Goal: Information Seeking & Learning: Learn about a topic

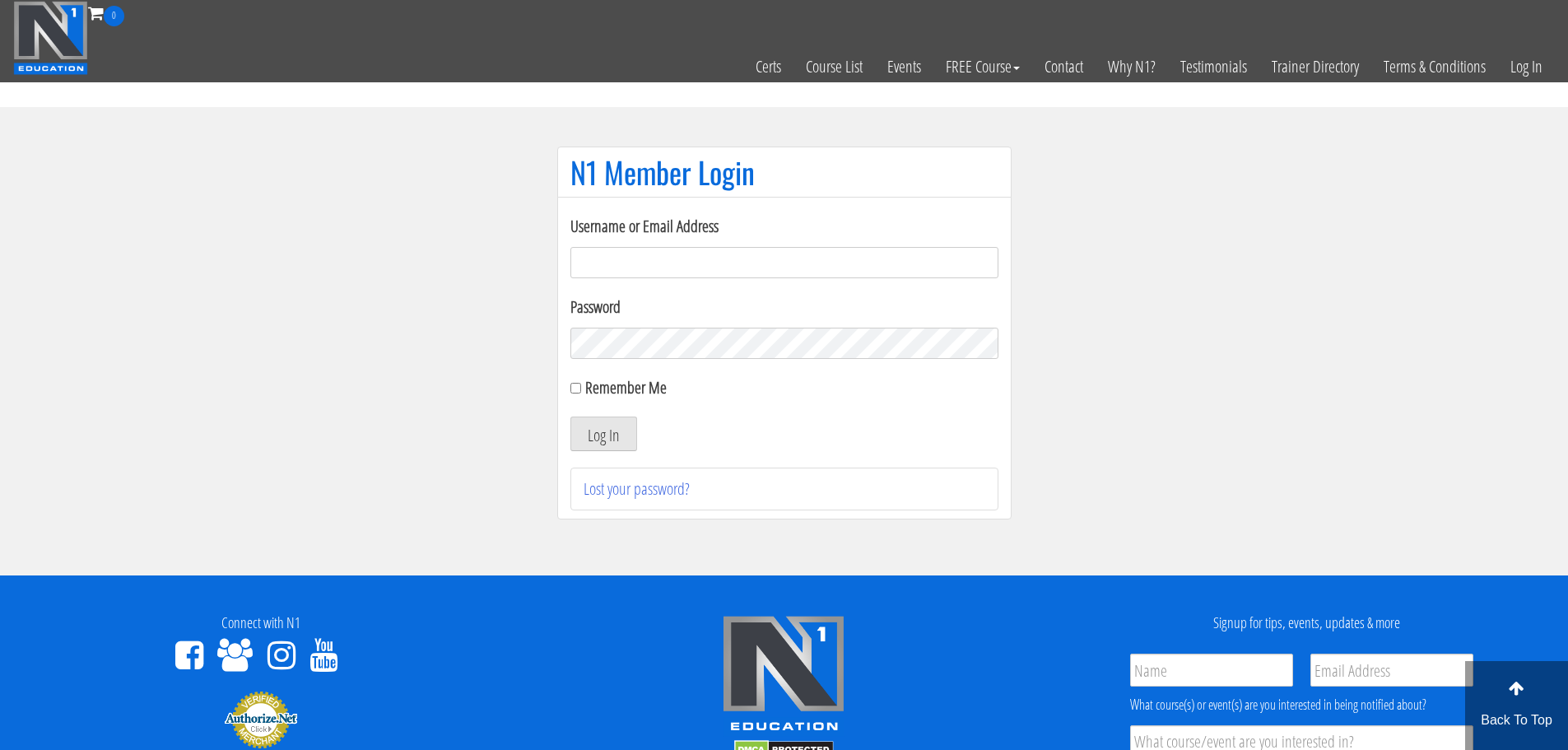
click at [764, 258] on input "Username or Email Address" at bounding box center [784, 262] width 428 height 31
type input "[EMAIL_ADDRESS][DOMAIN_NAME]"
click at [570, 416] on button "Log In" at bounding box center [603, 433] width 67 height 35
click at [578, 445] on button "Log In" at bounding box center [603, 433] width 67 height 35
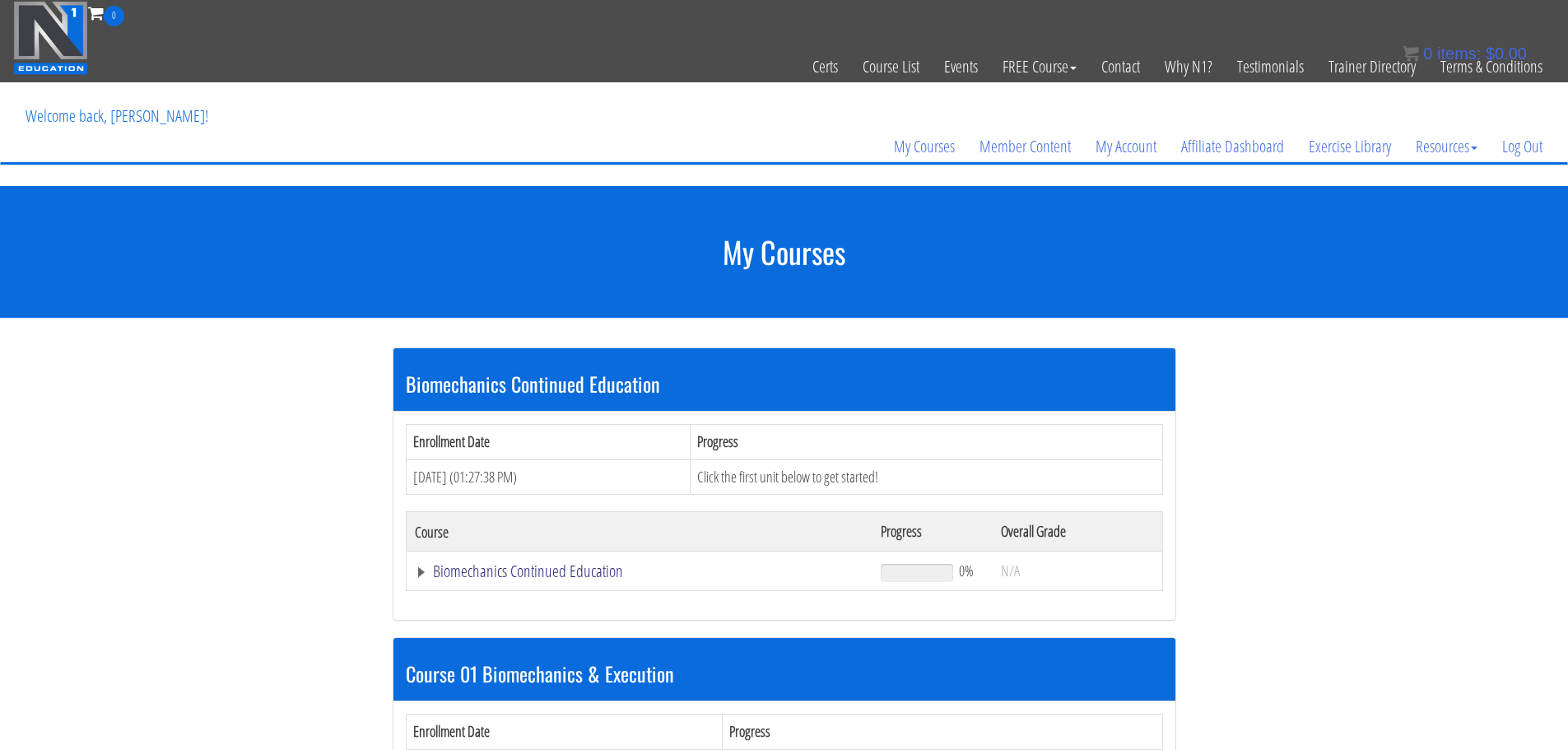
click at [566, 571] on link "Biomechanics Continued Education" at bounding box center [640, 571] width 450 height 16
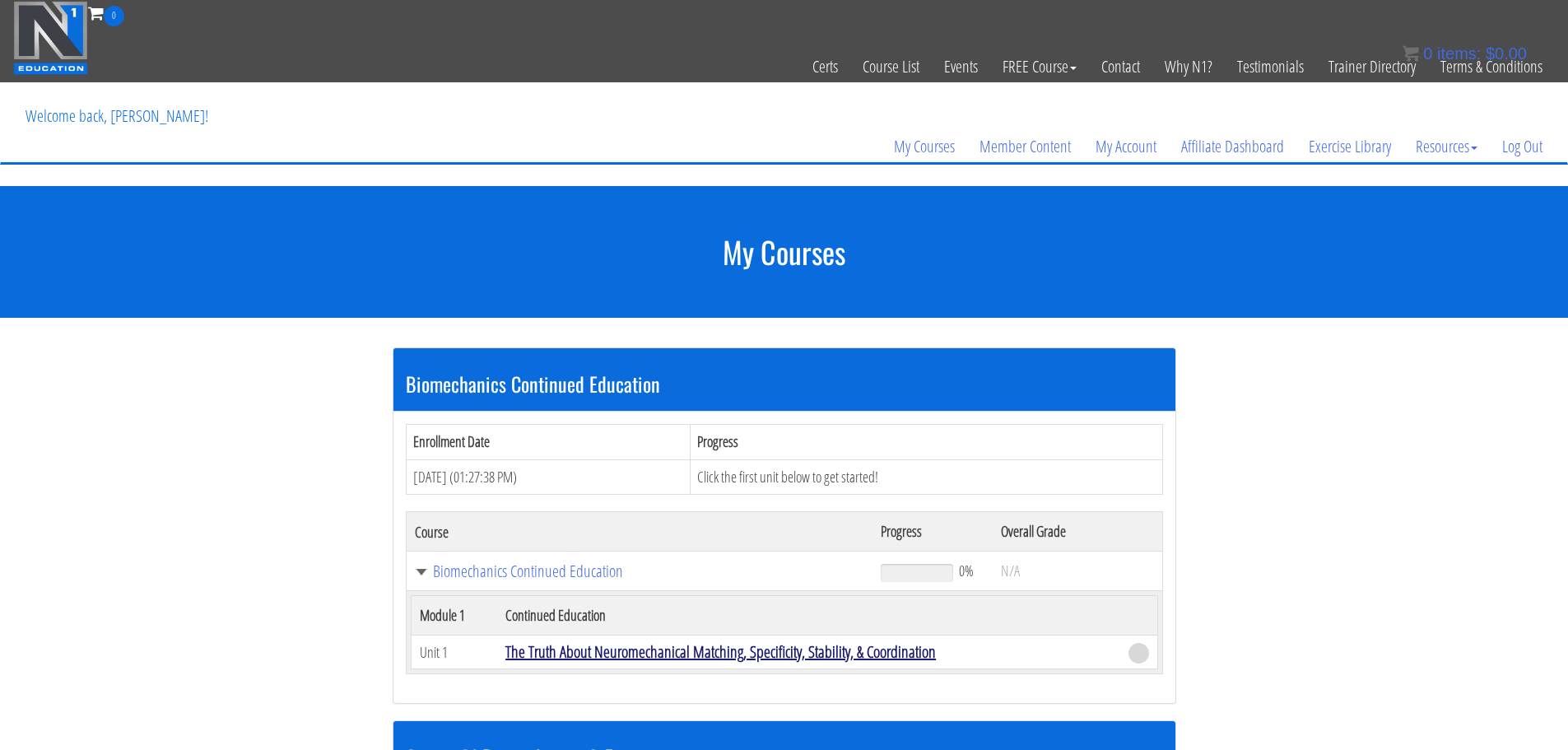
click at [598, 650] on link "The Truth About Neuromechanical Matching, Specificity, Stability, & Coordination" at bounding box center [720, 651] width 430 height 22
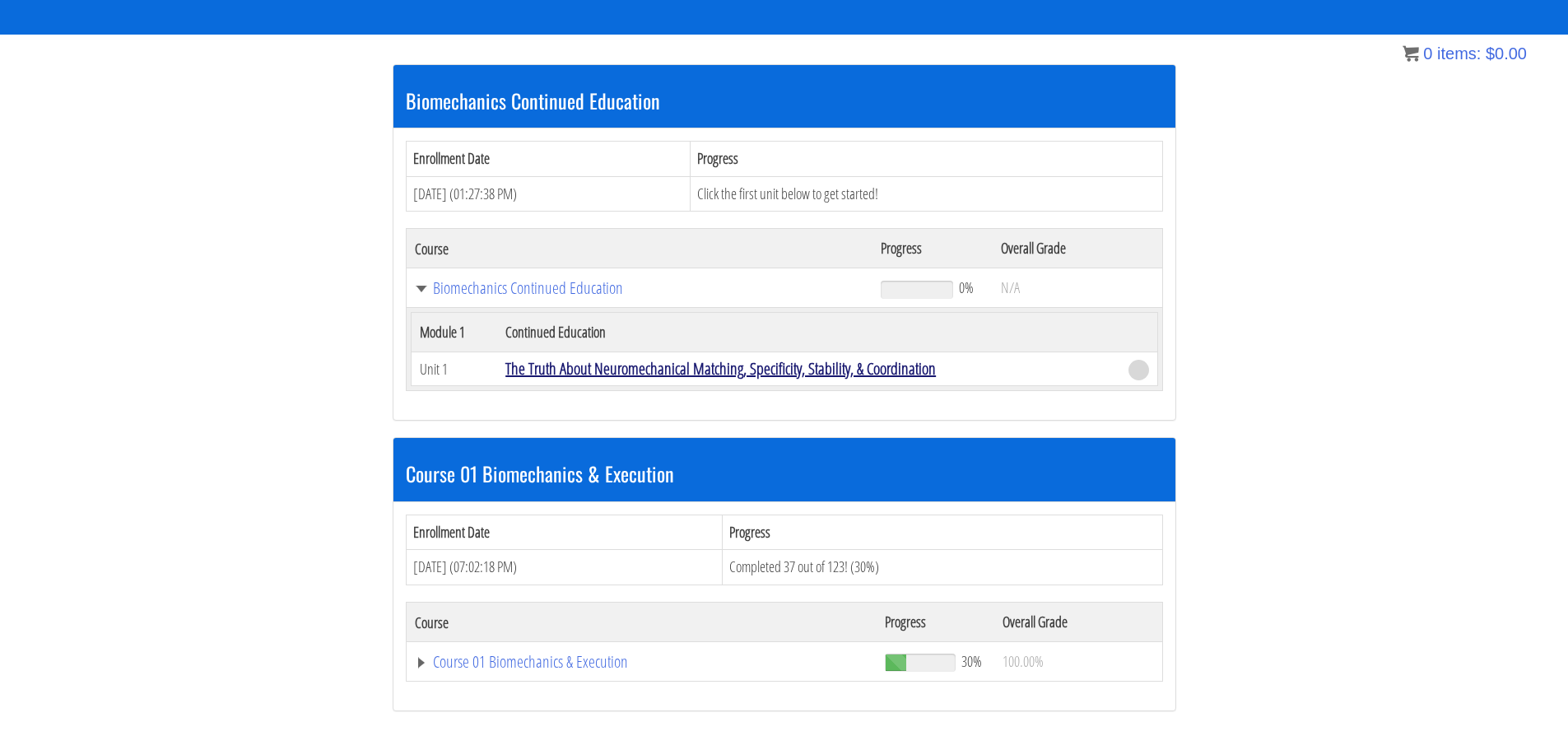
scroll to position [286, 0]
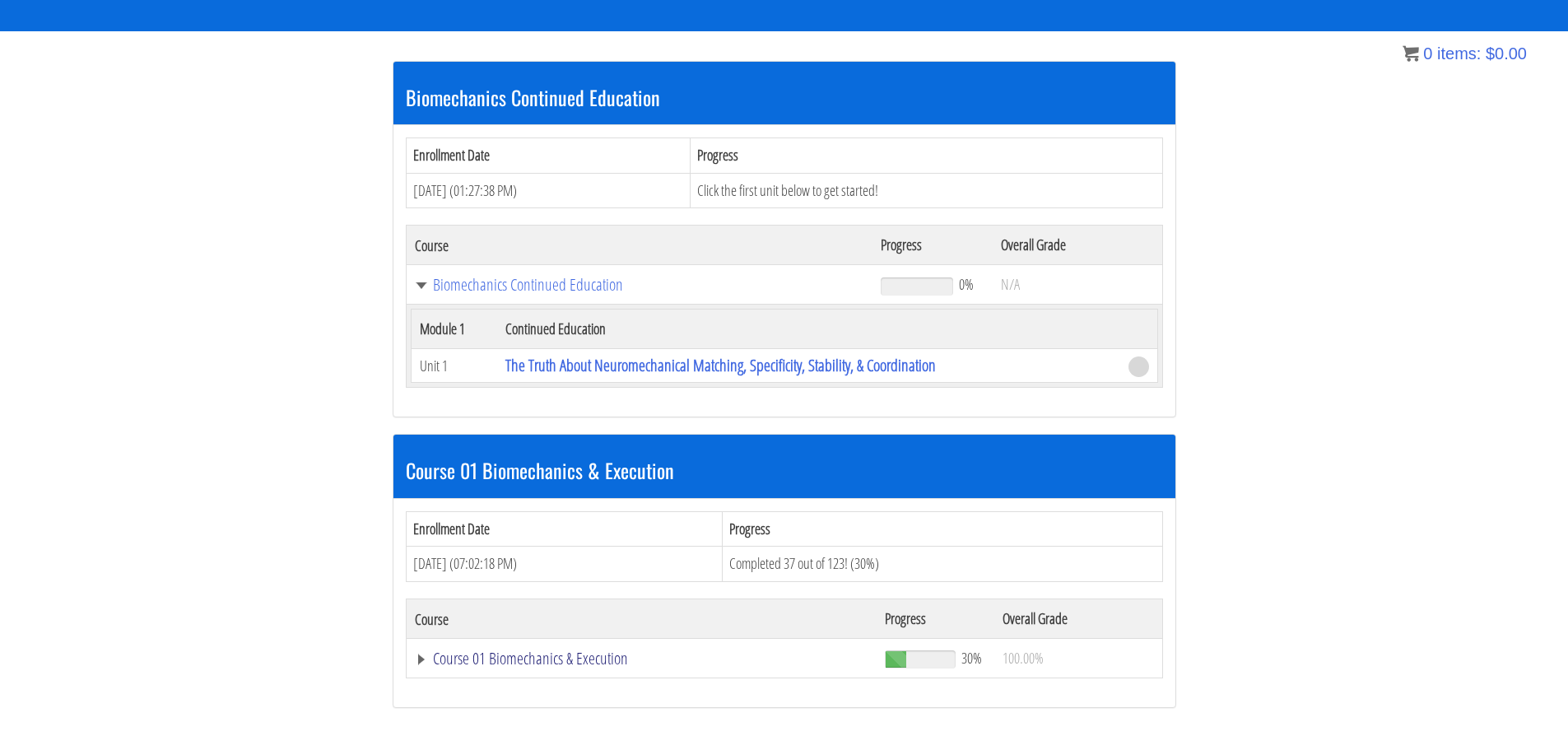
click at [567, 293] on link "Course 01 Biomechanics & Execution" at bounding box center [640, 284] width 450 height 16
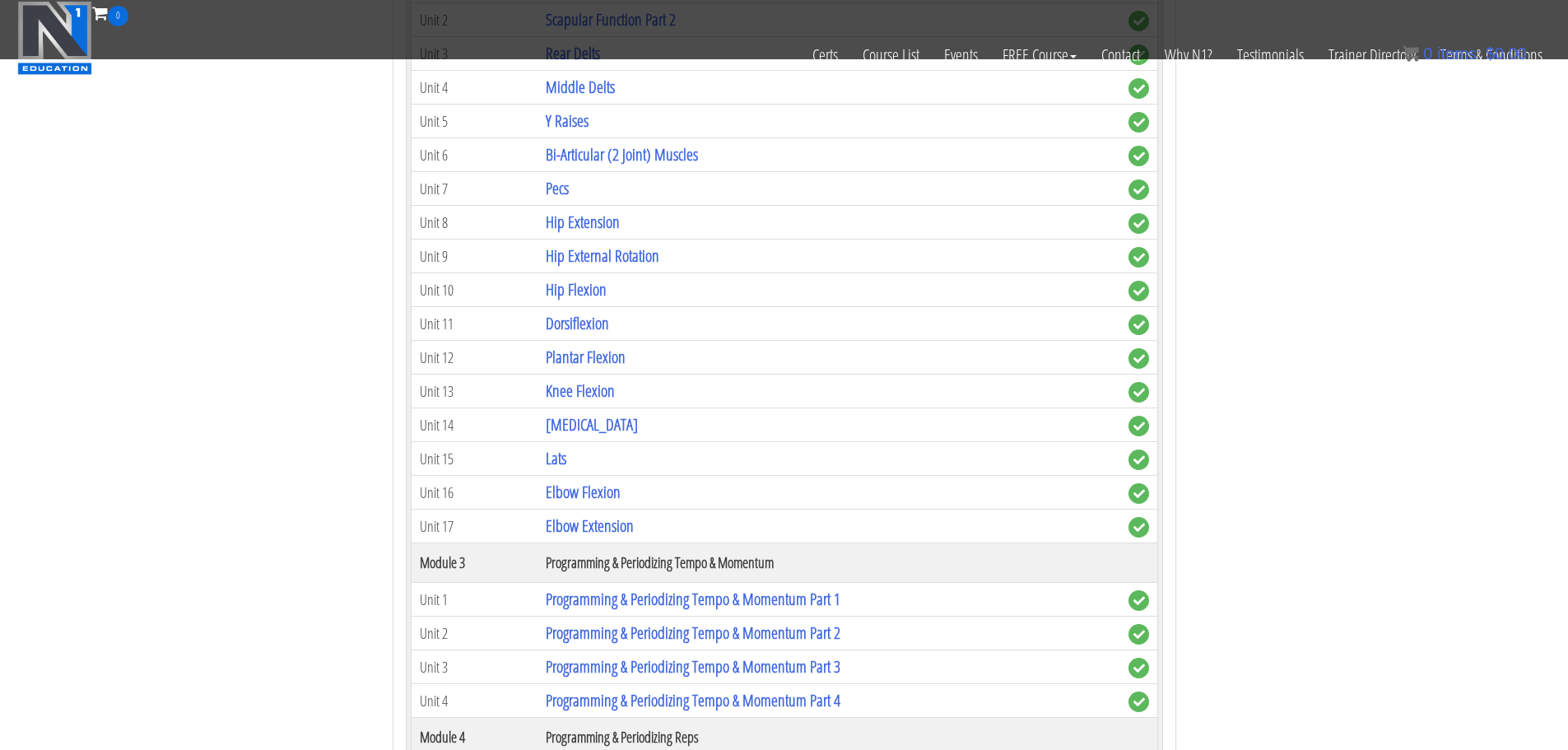
scroll to position [1518, 0]
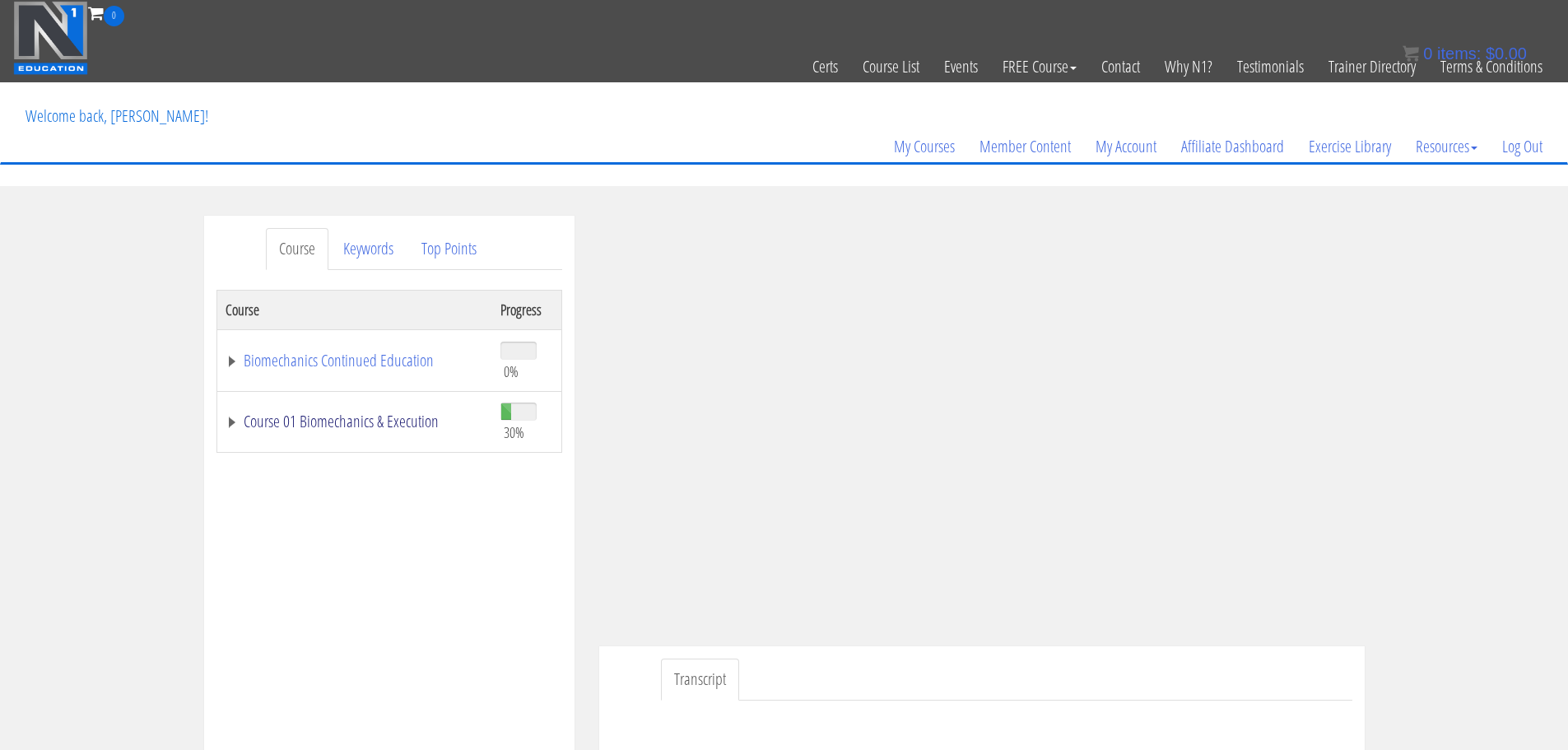
click at [332, 414] on link "Course 01 Biomechanics & Execution" at bounding box center [354, 421] width 258 height 16
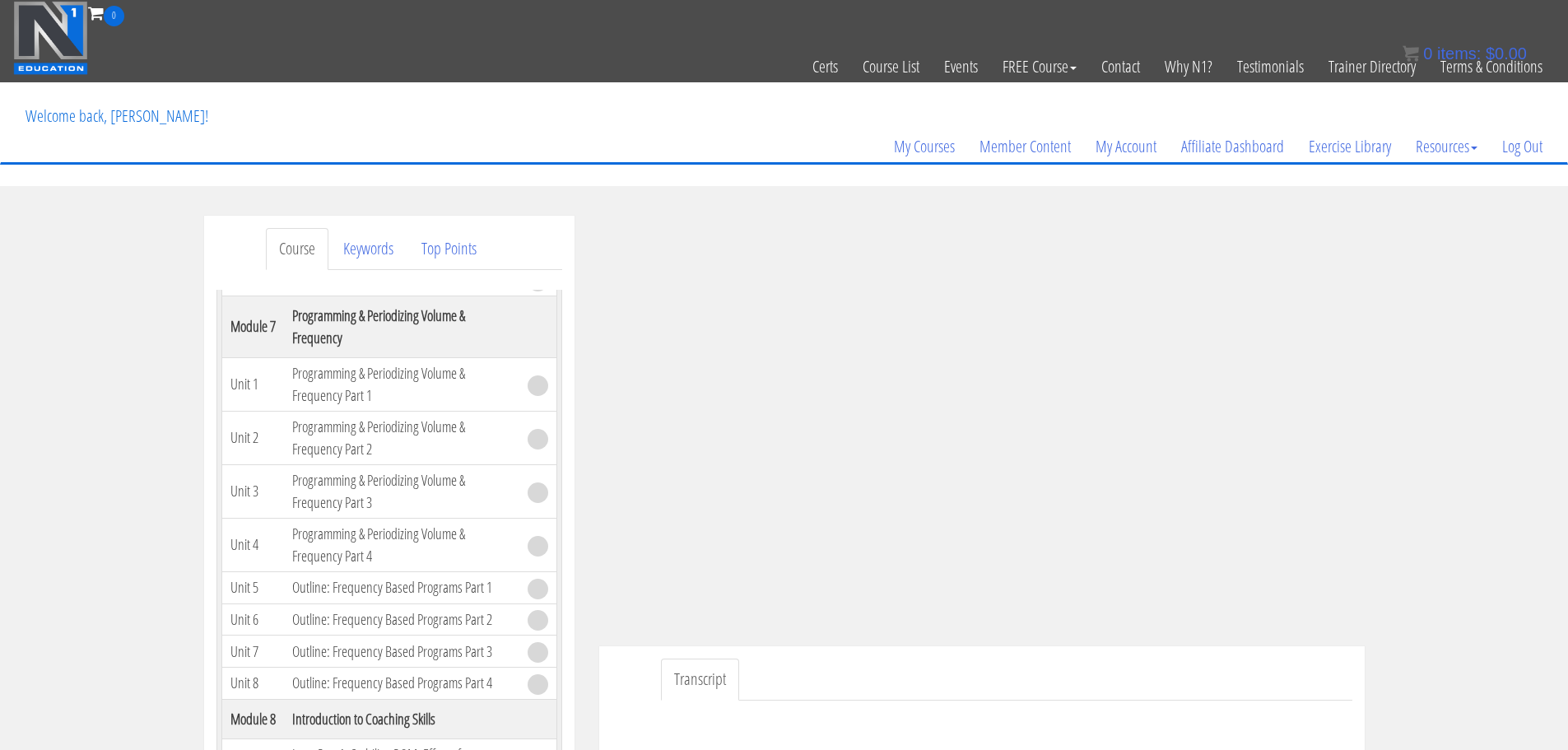
scroll to position [1859, 0]
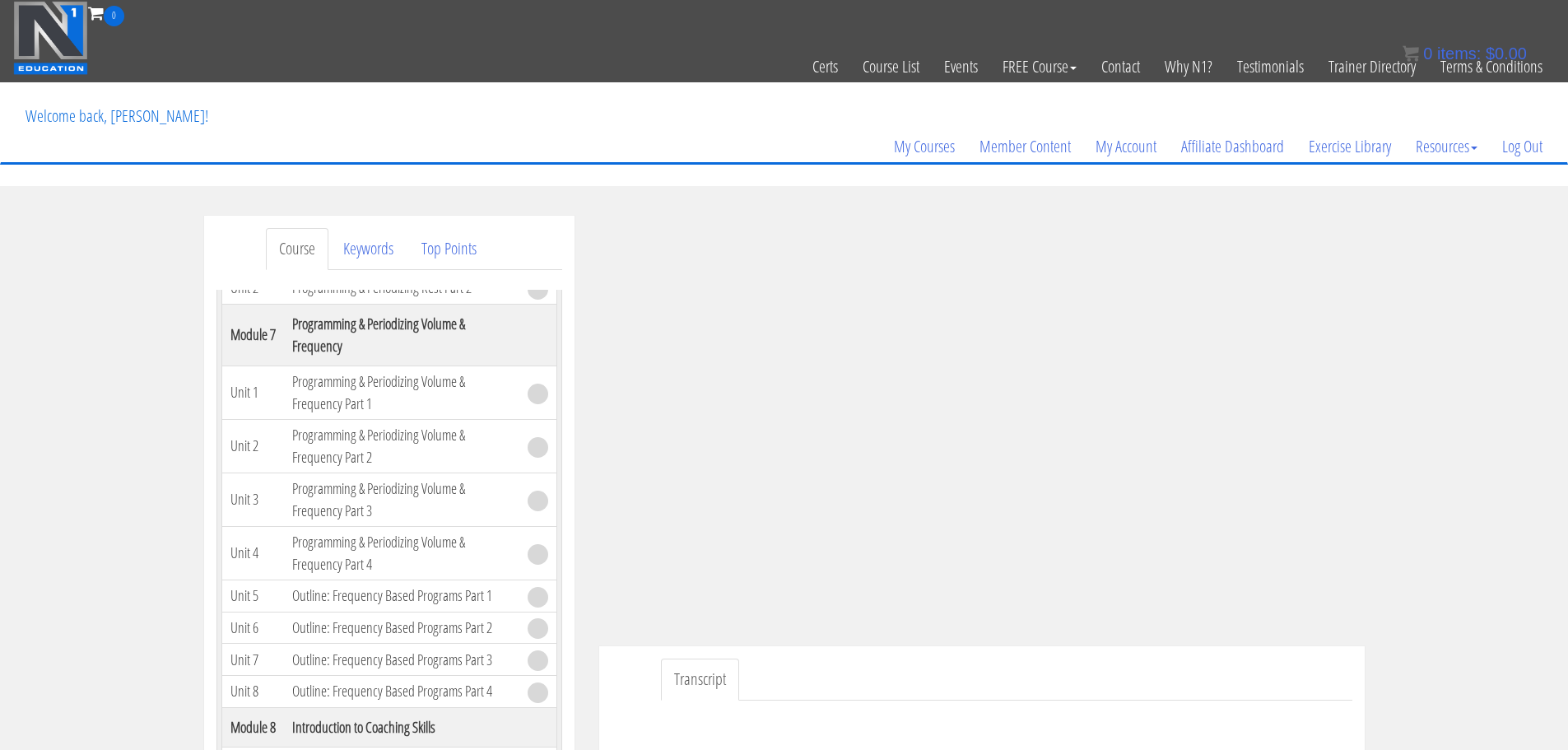
click at [351, 266] on link "Programming & Periodizing Rest Part 1" at bounding box center [393, 255] width 202 height 22
click at [387, 266] on link "Programming & Periodizing Rest Part 1" at bounding box center [393, 255] width 202 height 22
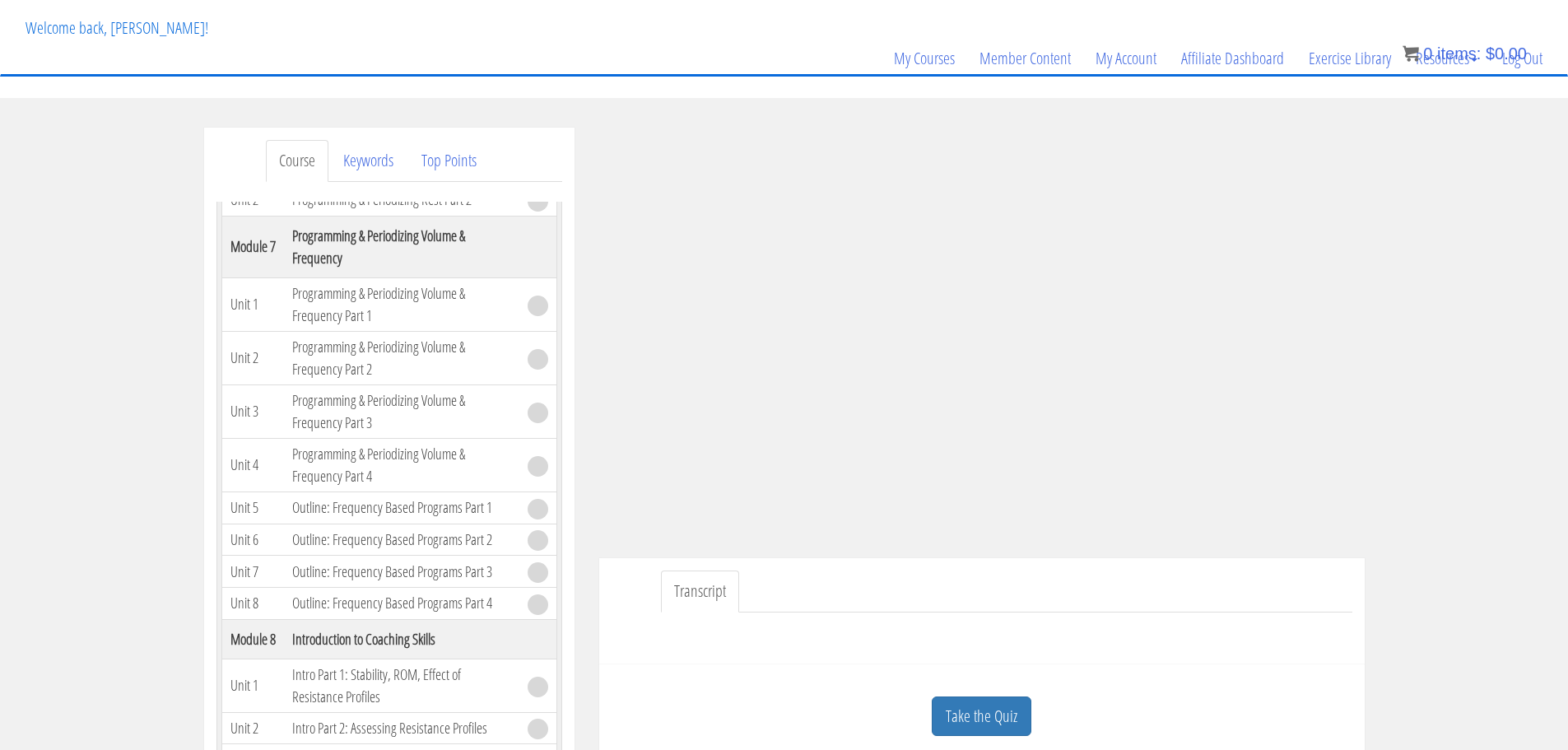
scroll to position [117, 0]
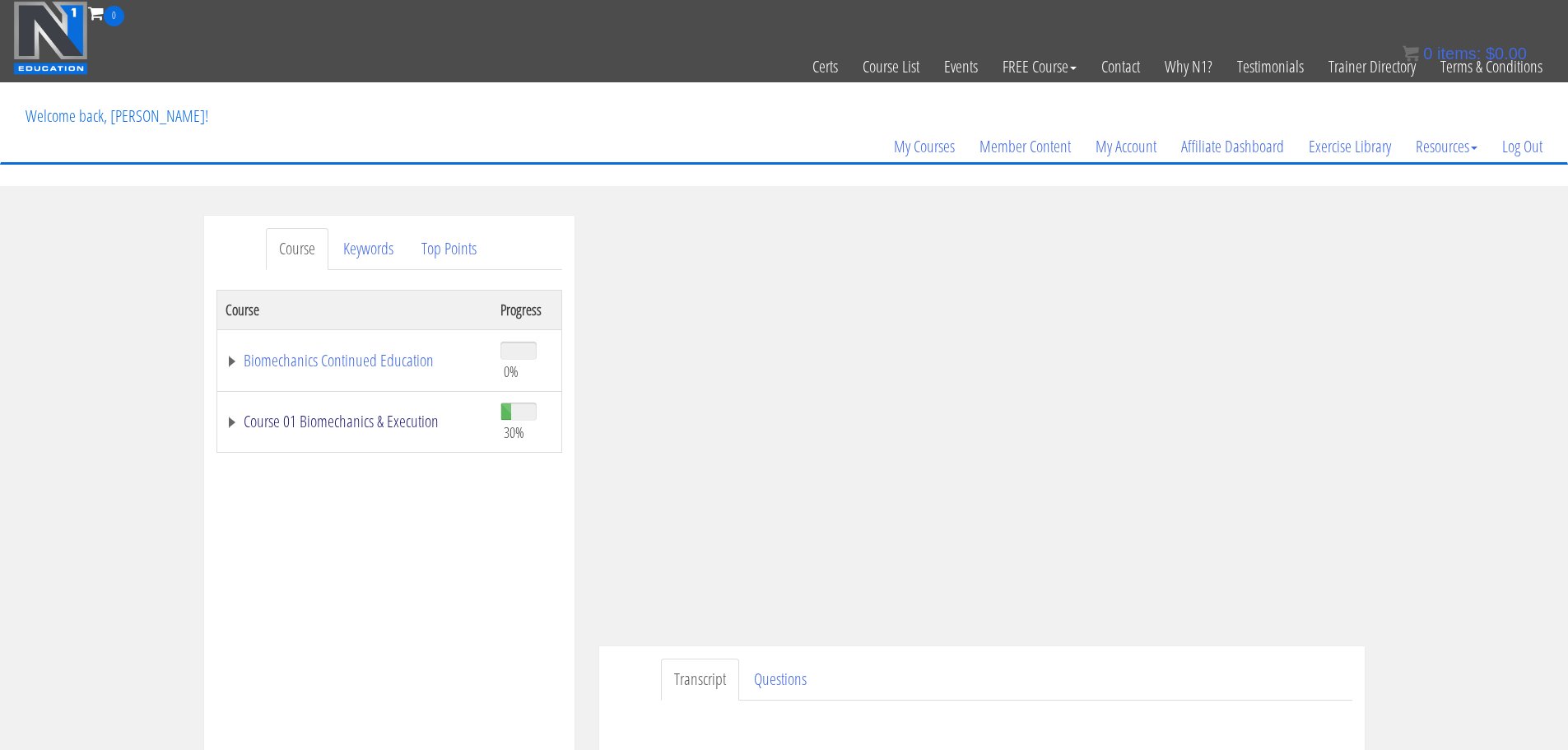
click at [328, 417] on link "Course 01 Biomechanics & Execution" at bounding box center [354, 421] width 258 height 16
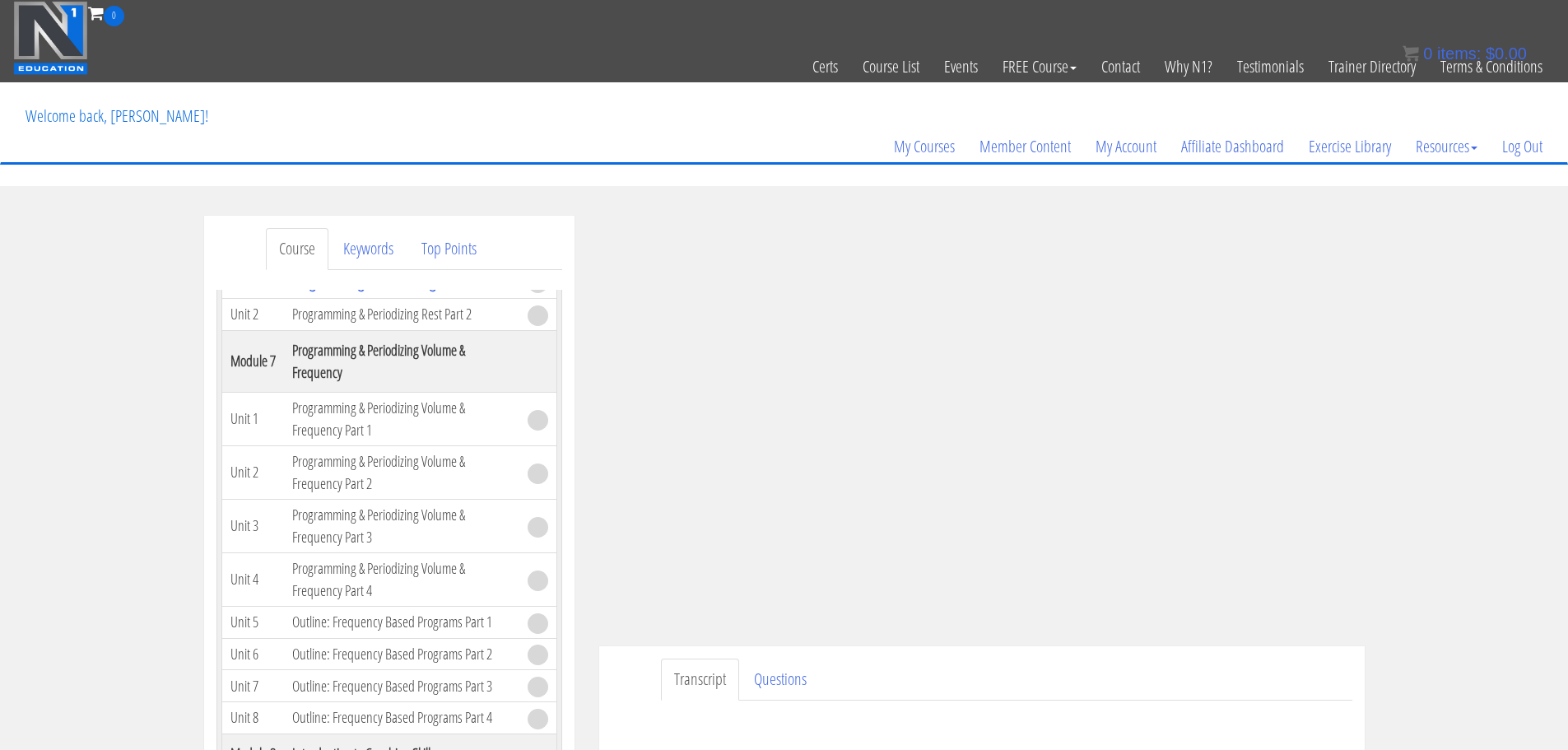
scroll to position [1832, 0]
click at [345, 293] on link "Programming & Periodizing Rest Part 1" at bounding box center [393, 282] width 202 height 22
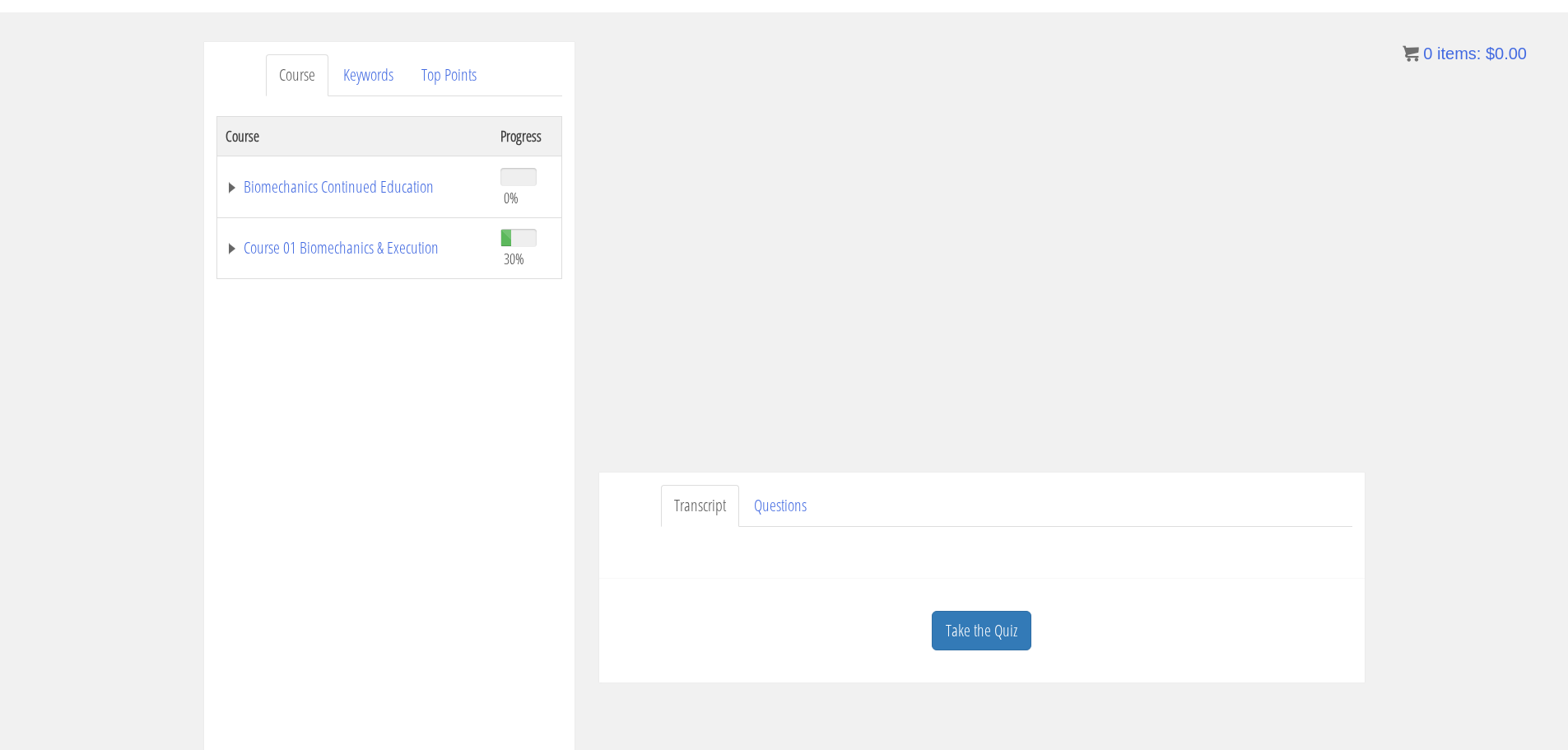
scroll to position [174, 0]
click at [994, 618] on link "Take the Quiz" at bounding box center [981, 630] width 100 height 40
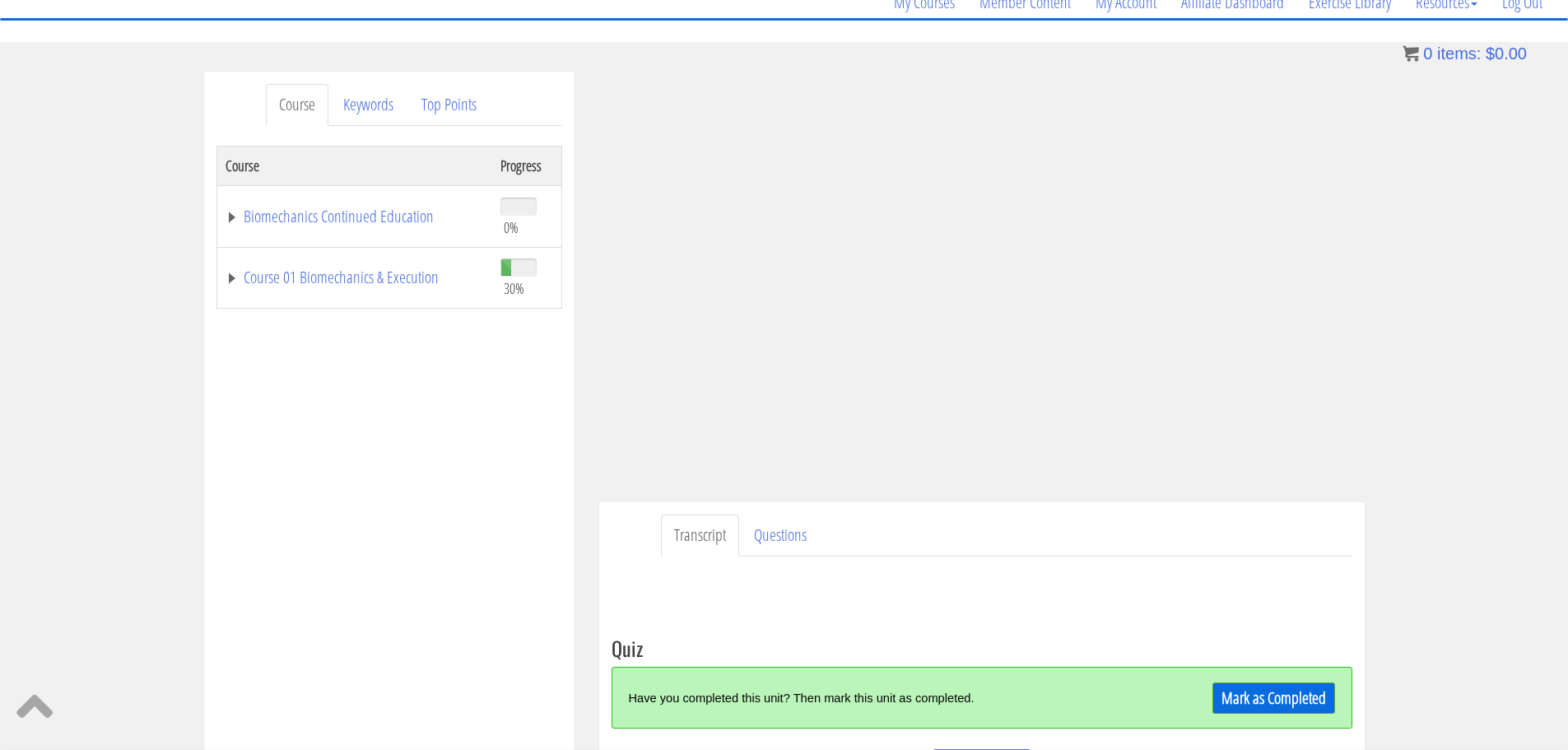
scroll to position [135, 0]
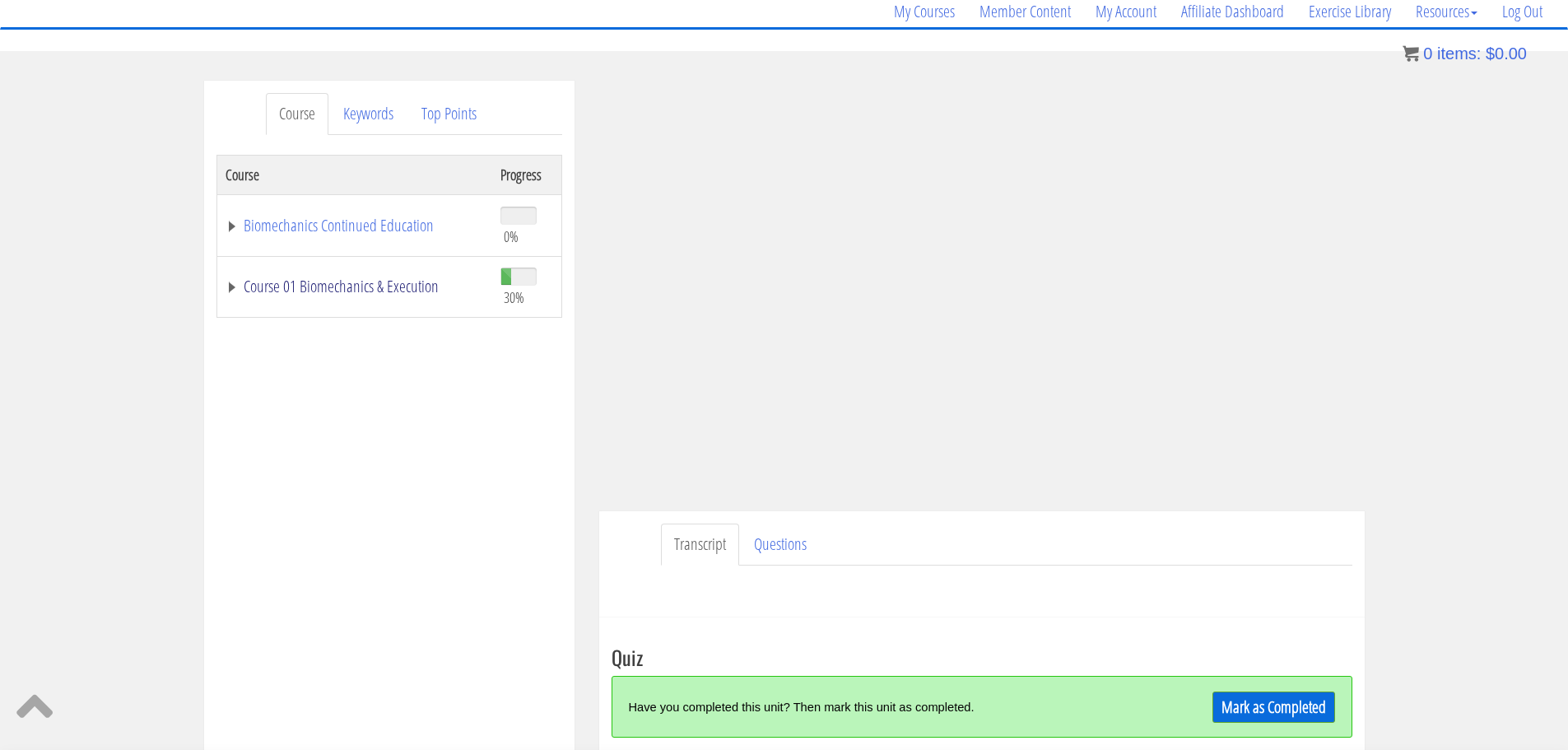
click at [386, 295] on link "Course 01 Biomechanics & Execution" at bounding box center [354, 286] width 258 height 16
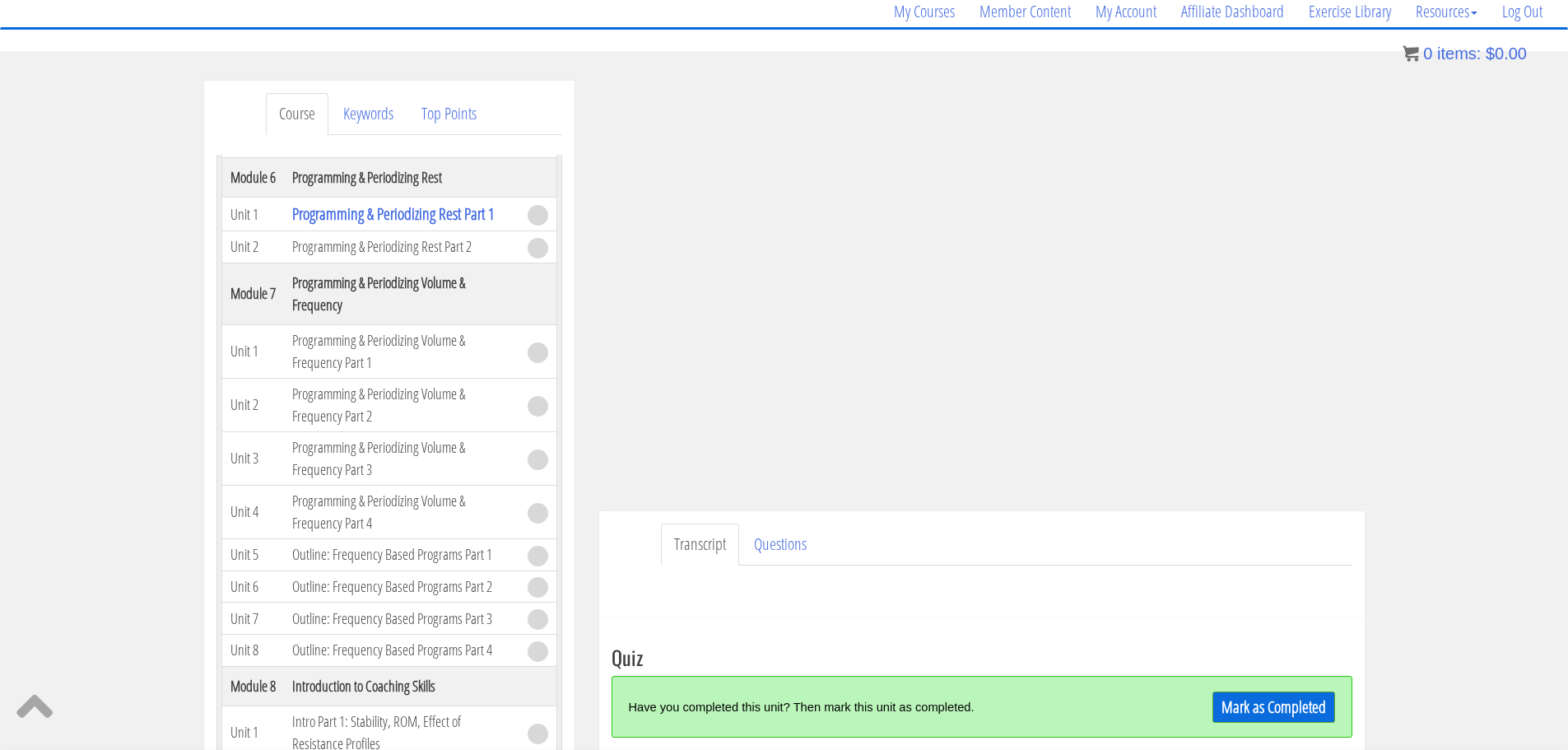
scroll to position [1764, 0]
click at [1257, 704] on link "Mark as Completed" at bounding box center [1273, 706] width 123 height 31
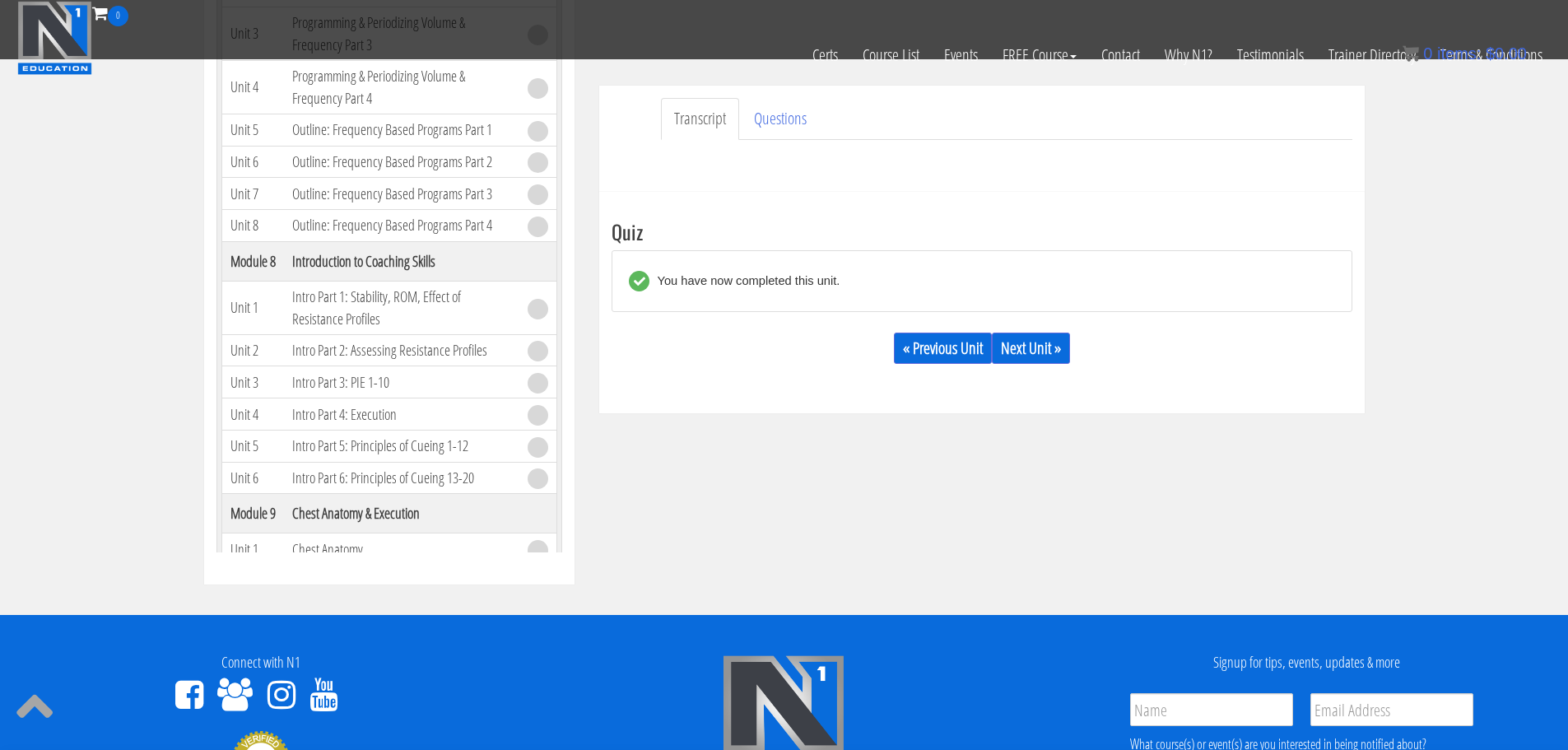
scroll to position [461, 0]
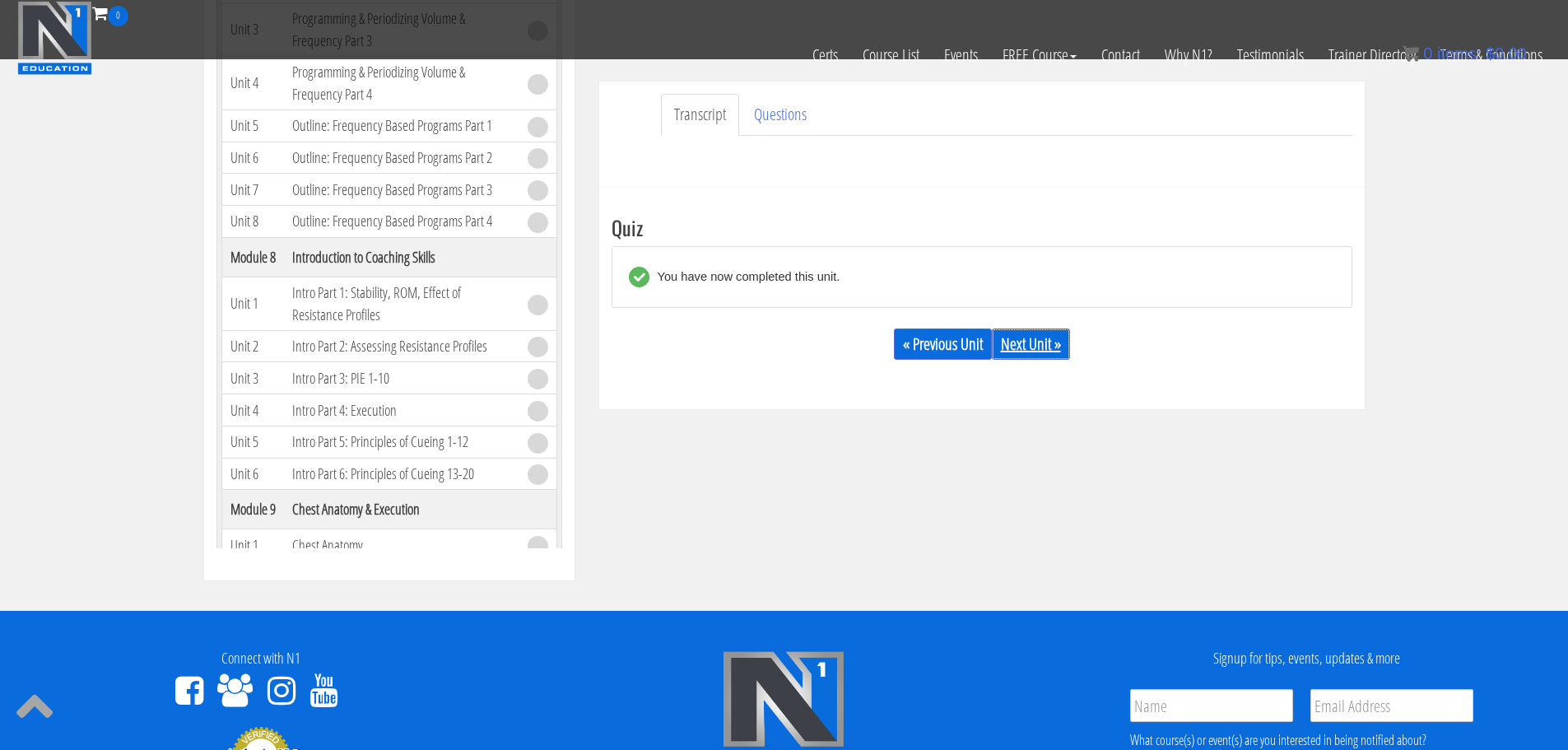
click at [1040, 329] on div "« Previous Unit Next Unit »" at bounding box center [981, 344] width 741 height 56
click at [1032, 340] on link "Next Unit »" at bounding box center [1031, 343] width 78 height 31
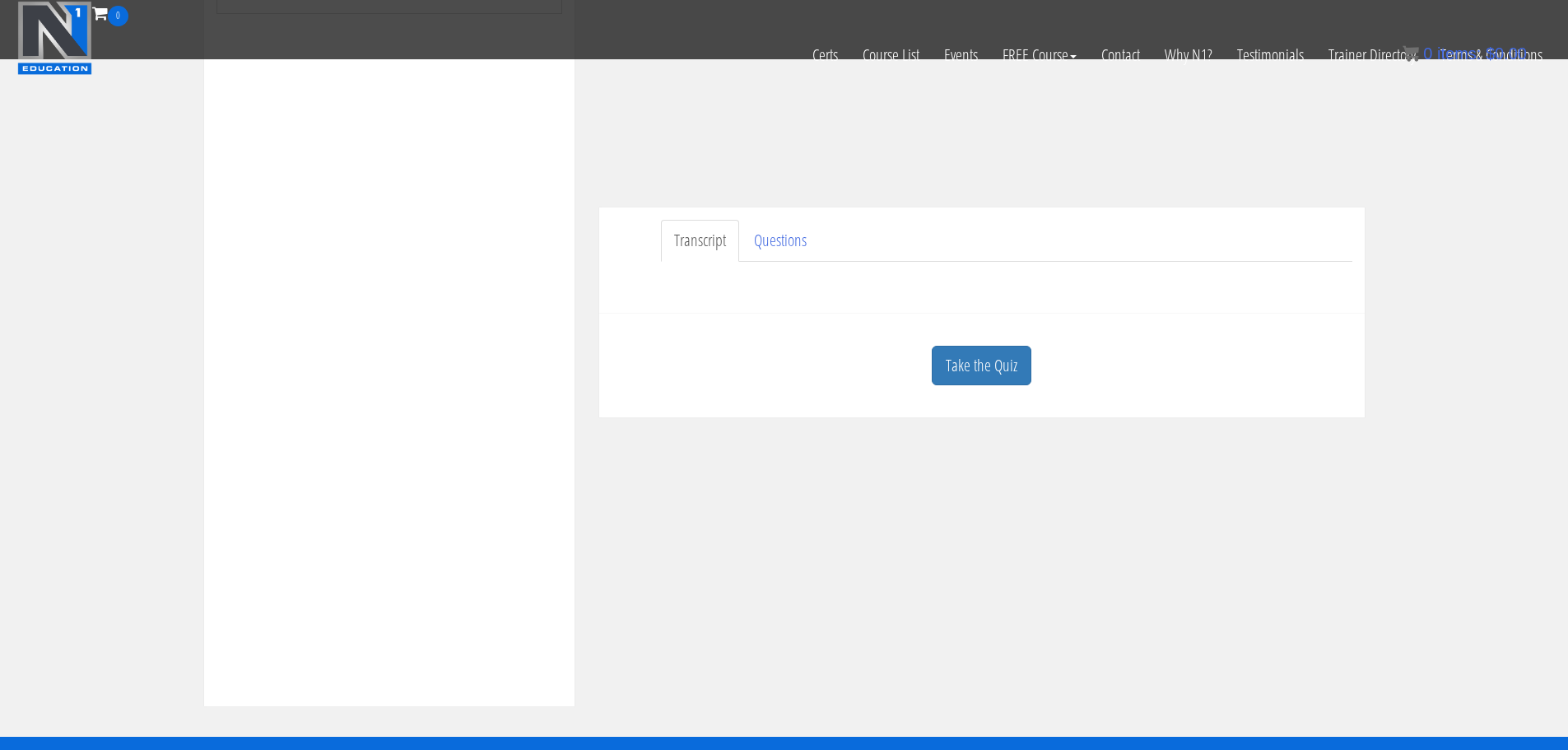
scroll to position [344, 0]
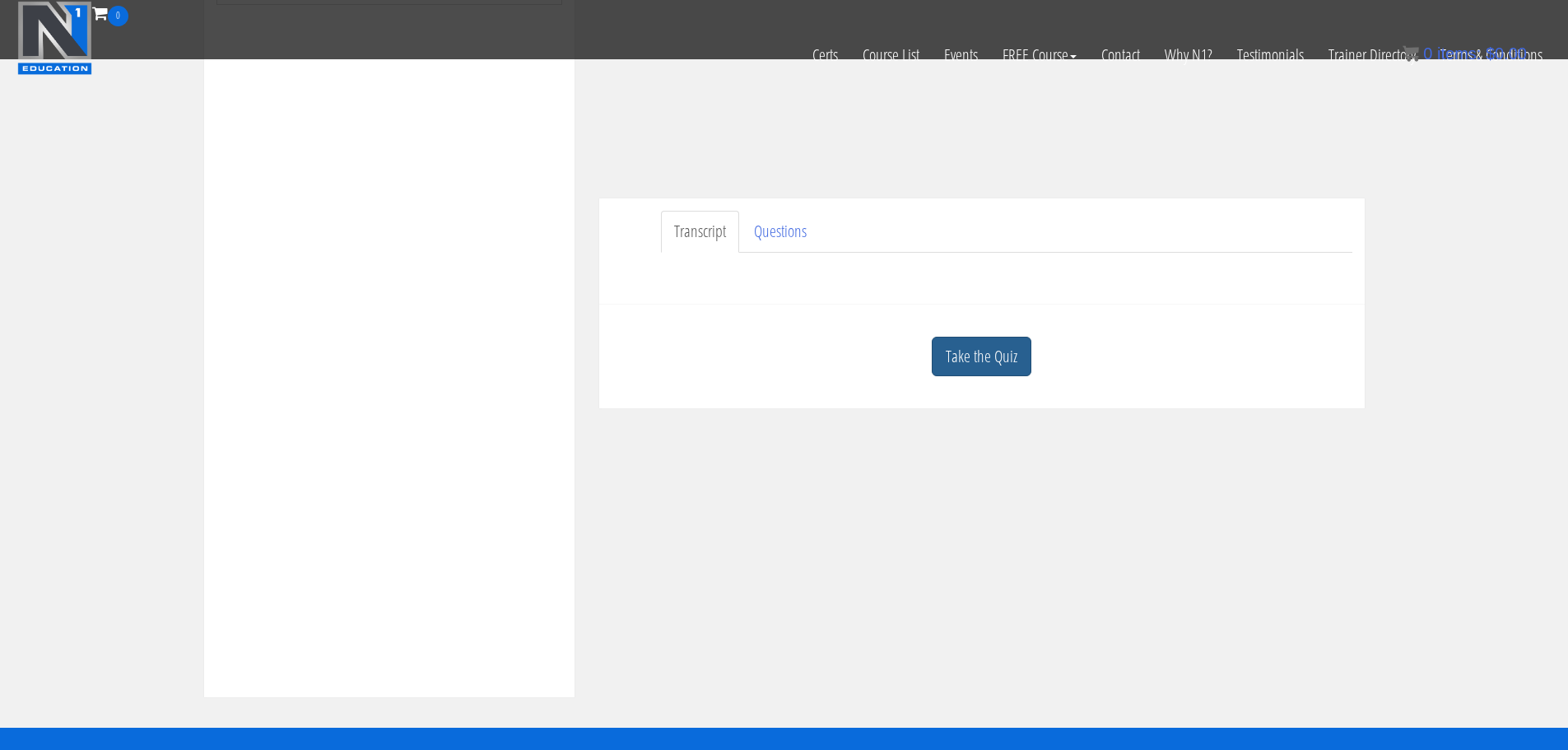
click at [959, 365] on link "Take the Quiz" at bounding box center [981, 357] width 100 height 40
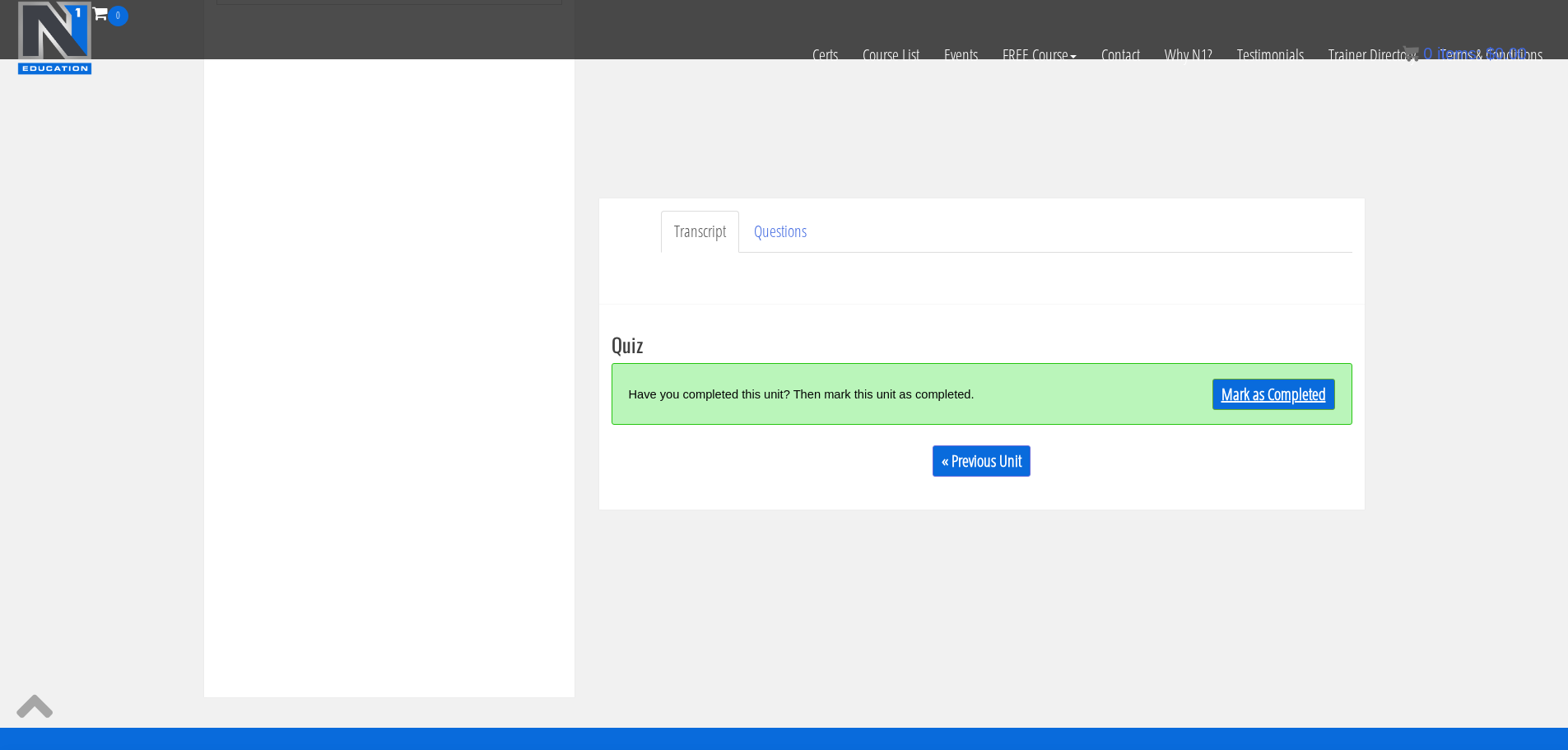
click at [1274, 402] on link "Mark as Completed" at bounding box center [1273, 394] width 123 height 31
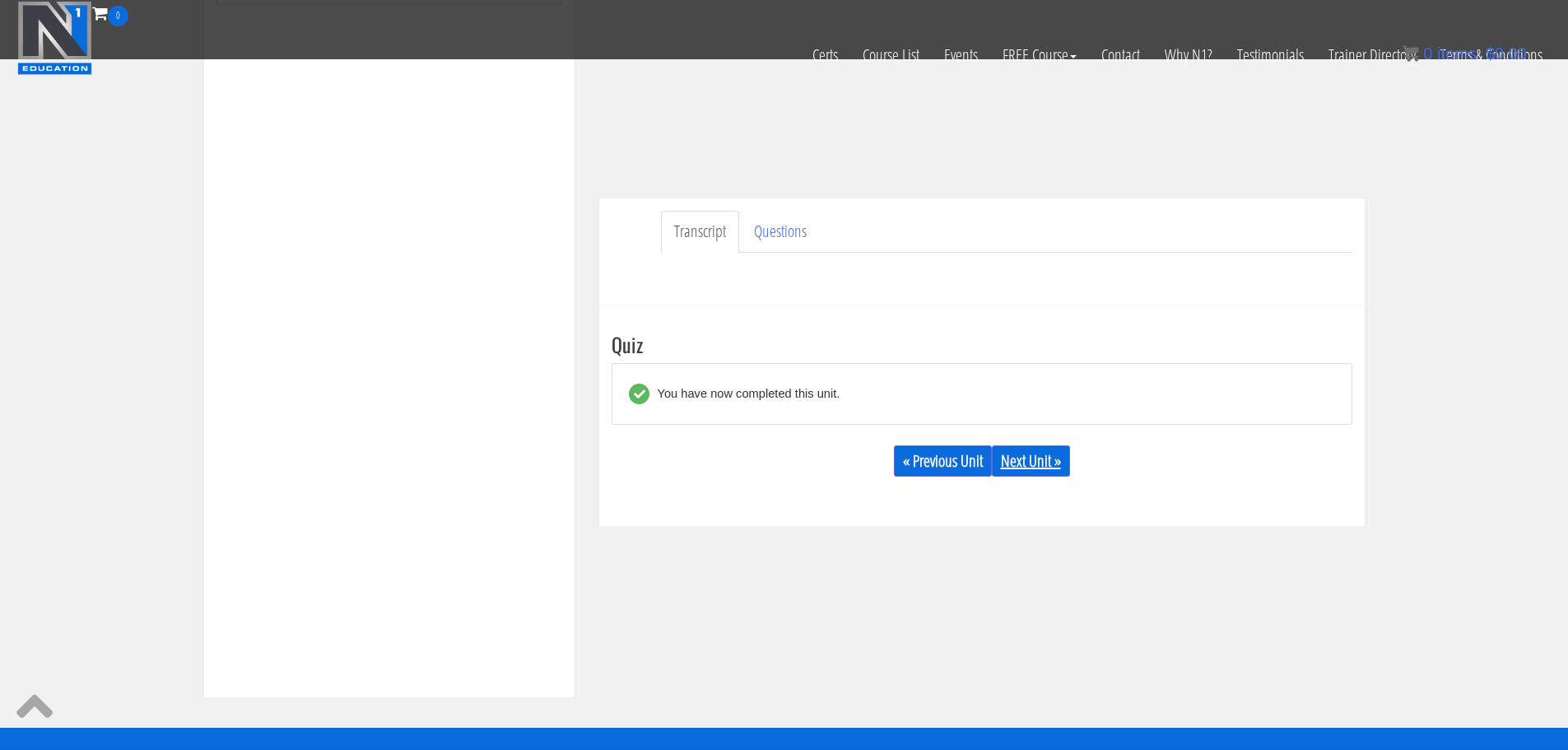
click at [1031, 464] on link "Next Unit »" at bounding box center [1031, 460] width 78 height 31
